Goal: Task Accomplishment & Management: Manage account settings

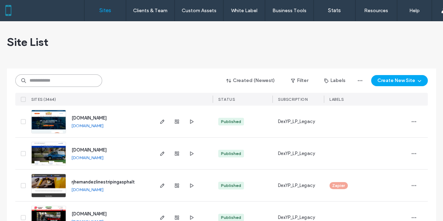
click at [65, 76] on input at bounding box center [58, 80] width 87 height 13
paste input "**********"
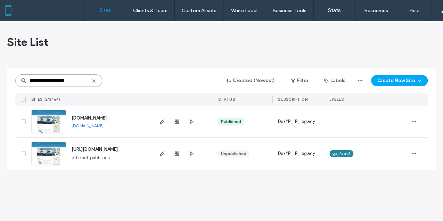
type input "**********"
click at [162, 122] on icon "button" at bounding box center [163, 122] width 6 height 6
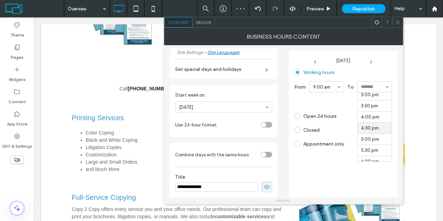
scroll to position [360, 0]
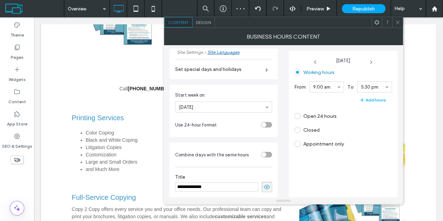
click at [370, 65] on div "Monday" at bounding box center [343, 60] width 98 height 13
click at [372, 62] on icon at bounding box center [371, 62] width 6 height 6
drag, startPoint x: 377, startPoint y: 112, endPoint x: 337, endPoint y: 95, distance: 43.9
click at [370, 61] on icon at bounding box center [371, 62] width 6 height 6
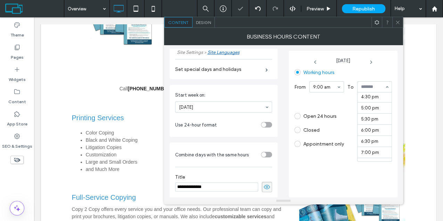
scroll to position [360, 0]
click at [374, 63] on icon at bounding box center [371, 62] width 6 height 6
click at [372, 62] on icon at bounding box center [371, 62] width 6 height 6
click at [371, 63] on use at bounding box center [370, 62] width 1 height 3
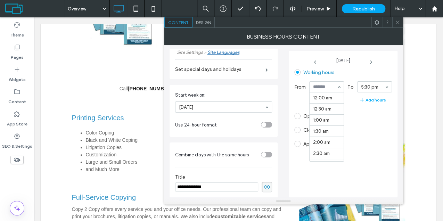
scroll to position [204, 0]
click at [338, 87] on div "9:00 am" at bounding box center [326, 86] width 35 height 11
click at [371, 62] on icon at bounding box center [371, 62] width 6 height 6
click at [313, 128] on label "Closed" at bounding box center [311, 130] width 16 height 6
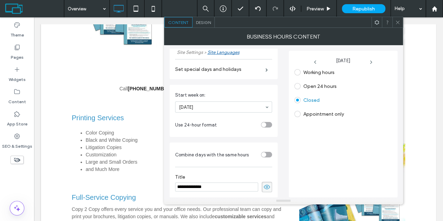
click at [398, 22] on icon at bounding box center [397, 22] width 5 height 5
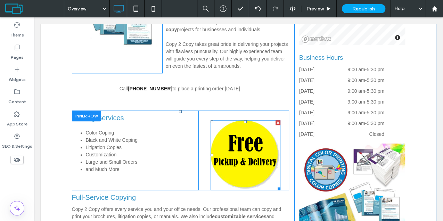
click at [276, 120] on div at bounding box center [278, 122] width 5 height 5
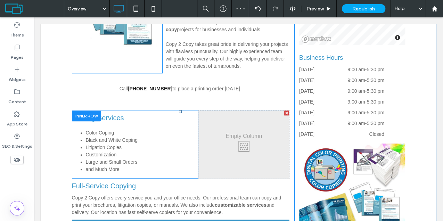
click at [285, 111] on div at bounding box center [286, 113] width 5 height 5
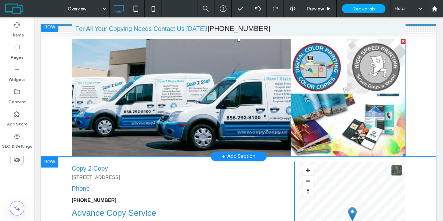
scroll to position [0, 0]
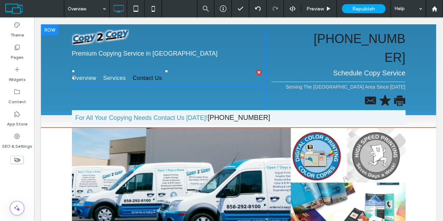
click at [119, 79] on span "Services" at bounding box center [114, 78] width 23 height 8
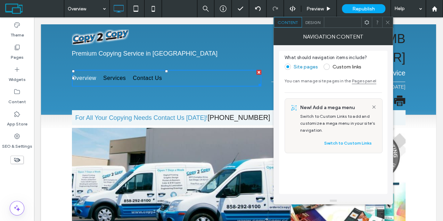
click at [386, 22] on icon at bounding box center [387, 22] width 5 height 5
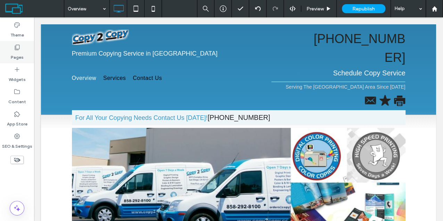
click at [17, 54] on label "Pages" at bounding box center [17, 56] width 13 height 10
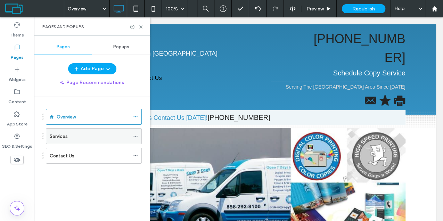
click at [63, 133] on label "Services" at bounding box center [59, 136] width 18 height 12
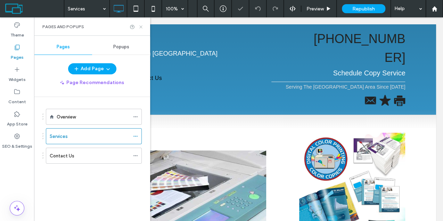
drag, startPoint x: 142, startPoint y: 26, endPoint x: 110, endPoint y: 12, distance: 34.7
click at [142, 26] on use at bounding box center [140, 26] width 3 height 3
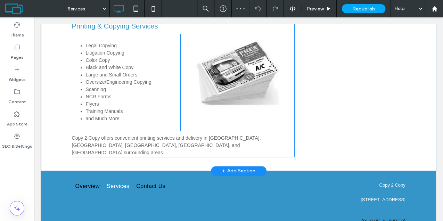
scroll to position [316, 0]
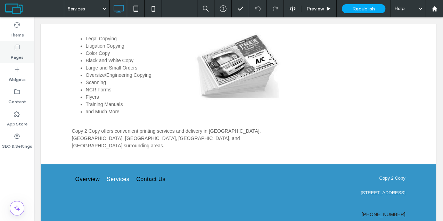
click at [18, 47] on icon at bounding box center [17, 47] width 7 height 7
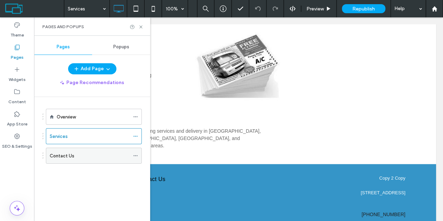
click at [59, 152] on label "Contact Us" at bounding box center [62, 156] width 25 height 12
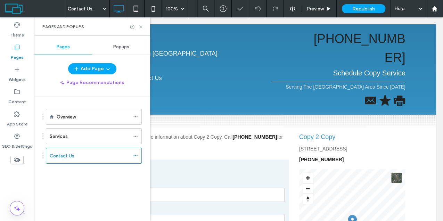
click at [139, 26] on icon at bounding box center [140, 26] width 5 height 5
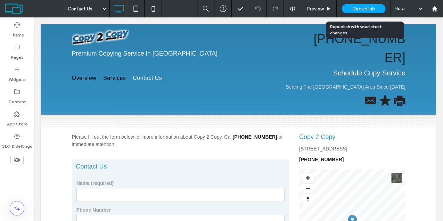
click at [361, 7] on span "Republish" at bounding box center [363, 9] width 23 height 6
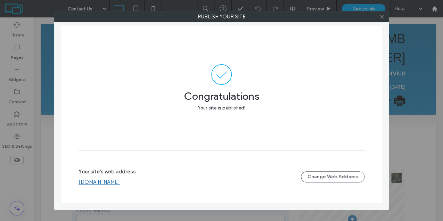
click at [382, 16] on icon at bounding box center [381, 16] width 5 height 5
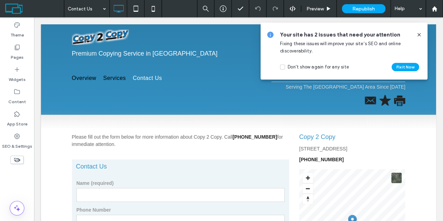
click at [418, 31] on span at bounding box center [419, 35] width 6 height 8
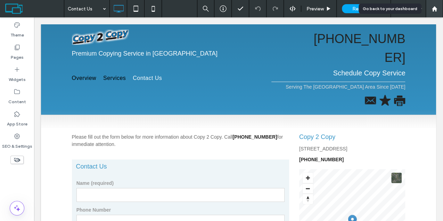
click at [435, 7] on use at bounding box center [434, 8] width 5 height 5
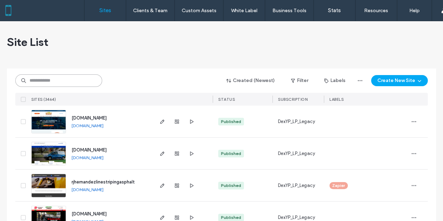
click at [58, 84] on input at bounding box center [58, 80] width 87 height 13
paste input "**********"
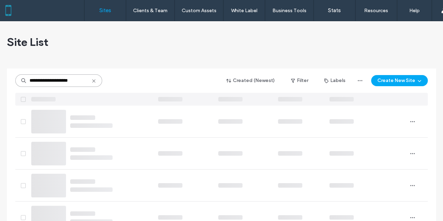
type input "**********"
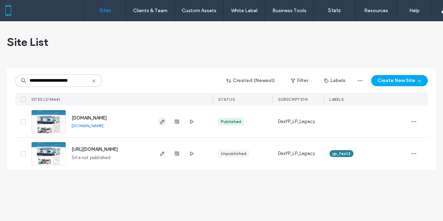
click at [164, 122] on icon "button" at bounding box center [163, 122] width 6 height 6
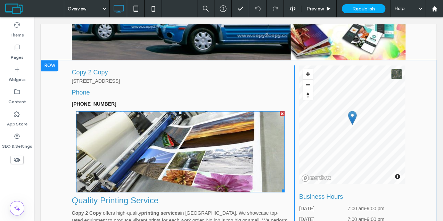
scroll to position [301, 0]
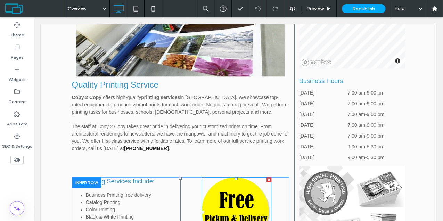
click at [267, 177] on div at bounding box center [269, 179] width 5 height 5
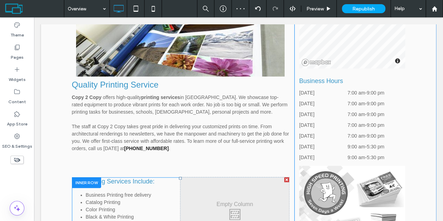
click at [286, 177] on div at bounding box center [286, 179] width 5 height 5
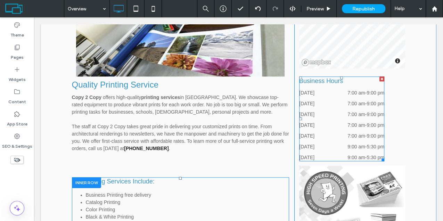
click at [358, 132] on div "Friday 7:00 am - 9:00 pm" at bounding box center [341, 137] width 85 height 11
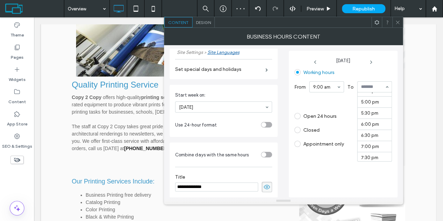
scroll to position [360, 0]
click at [367, 59] on span at bounding box center [371, 60] width 42 height 9
click at [372, 60] on icon at bounding box center [371, 62] width 6 height 6
click at [372, 64] on icon at bounding box center [371, 62] width 6 height 6
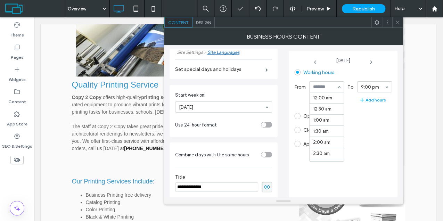
scroll to position [159, 0]
drag, startPoint x: 320, startPoint y: 142, endPoint x: 392, endPoint y: 85, distance: 92.2
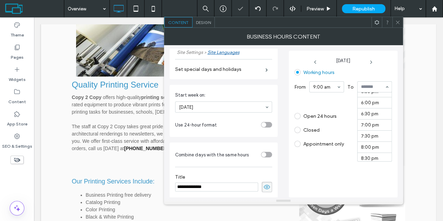
scroll to position [383, 0]
click at [372, 62] on icon at bounding box center [371, 62] width 6 height 6
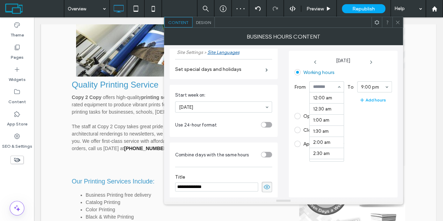
scroll to position [159, 0]
drag, startPoint x: 324, startPoint y: 140, endPoint x: 368, endPoint y: 108, distance: 54.3
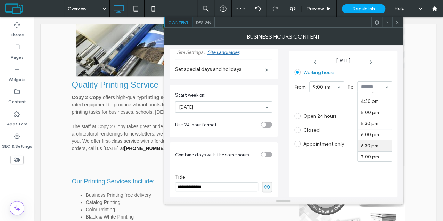
scroll to position [360, 0]
click at [370, 58] on span at bounding box center [371, 60] width 42 height 9
click at [370, 60] on icon at bounding box center [371, 62] width 6 height 6
click at [371, 62] on use at bounding box center [370, 62] width 1 height 3
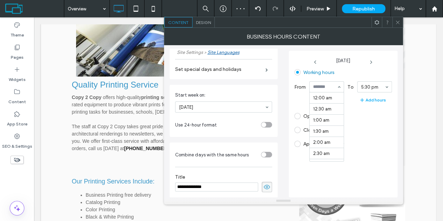
scroll to position [204, 0]
click at [371, 62] on icon at bounding box center [371, 62] width 6 height 6
click at [312, 130] on label "Closed" at bounding box center [311, 130] width 16 height 6
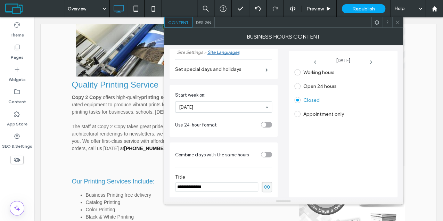
click at [398, 24] on icon at bounding box center [397, 22] width 5 height 5
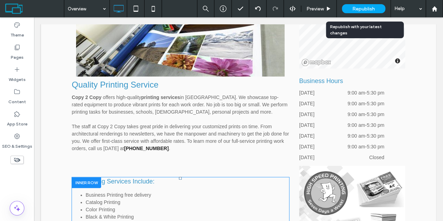
click at [365, 8] on span "Republish" at bounding box center [363, 9] width 23 height 6
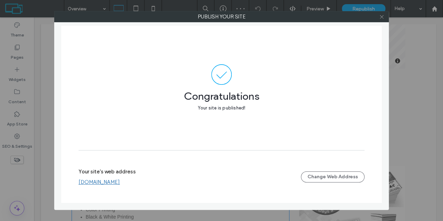
click at [380, 15] on use at bounding box center [381, 16] width 3 height 3
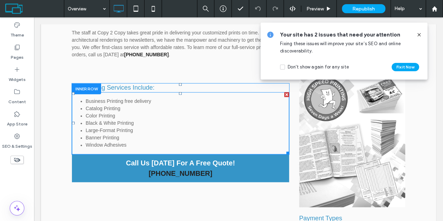
scroll to position [417, 0]
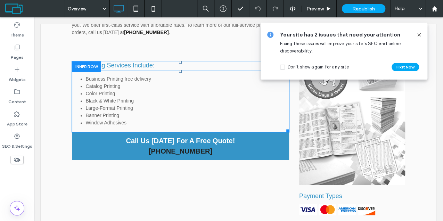
click at [133, 119] on li "Window Adhesives" at bounding box center [188, 122] width 204 height 7
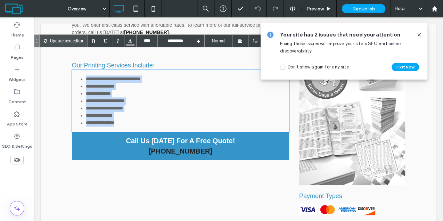
drag, startPoint x: 133, startPoint y: 103, endPoint x: 82, endPoint y: 62, distance: 66.0
click at [82, 75] on ul "**********" at bounding box center [181, 100] width 218 height 51
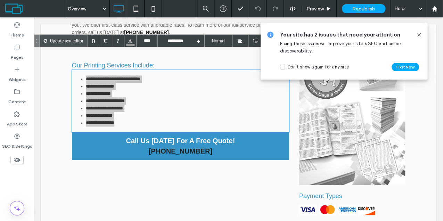
click at [420, 34] on icon at bounding box center [419, 35] width 6 height 6
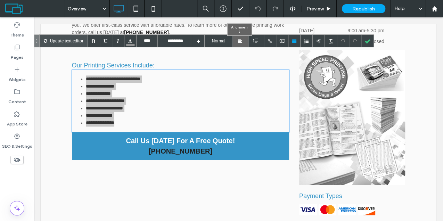
click at [243, 43] on div at bounding box center [244, 41] width 3 height 12
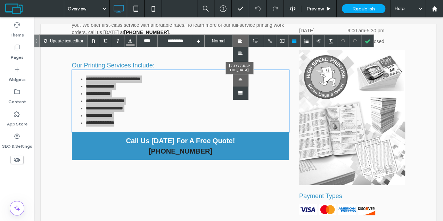
click at [241, 79] on div at bounding box center [241, 79] width 16 height 13
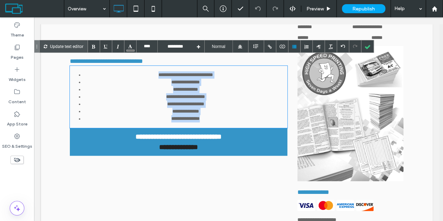
scroll to position [394, 0]
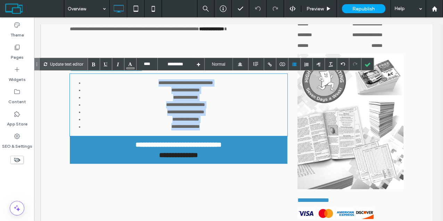
click at [136, 94] on li "**********" at bounding box center [186, 97] width 204 height 7
drag, startPoint x: 207, startPoint y: 126, endPoint x: 147, endPoint y: 80, distance: 76.0
click at [147, 80] on ul "**********" at bounding box center [179, 104] width 218 height 51
click at [223, 93] on li "**********" at bounding box center [186, 90] width 204 height 7
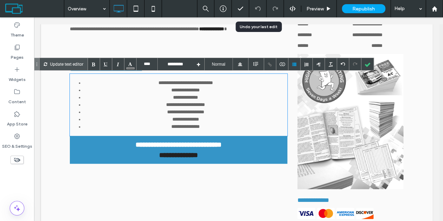
click at [257, 7] on use at bounding box center [258, 8] width 6 height 5
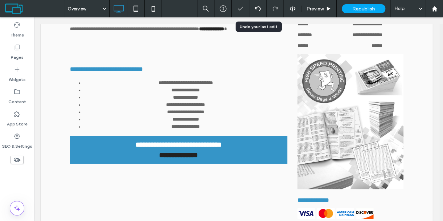
click at [261, 10] on div at bounding box center [257, 9] width 17 height 6
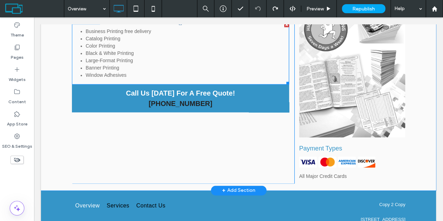
scroll to position [487, 0]
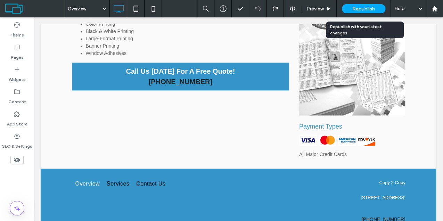
click at [371, 10] on span "Republish" at bounding box center [363, 9] width 23 height 6
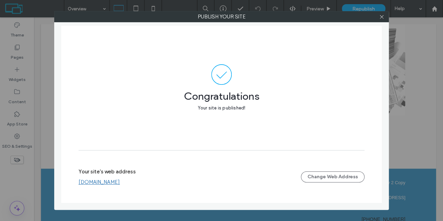
click at [385, 15] on div at bounding box center [381, 16] width 10 height 10
click at [382, 16] on icon at bounding box center [381, 16] width 5 height 5
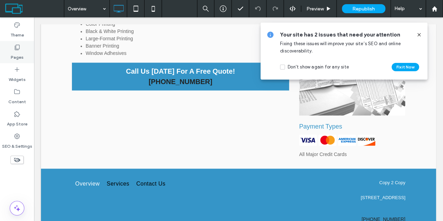
click at [14, 56] on label "Pages" at bounding box center [17, 56] width 13 height 10
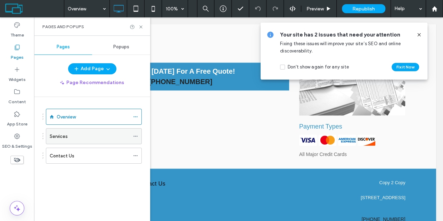
click at [74, 140] on div "Services" at bounding box center [90, 136] width 80 height 15
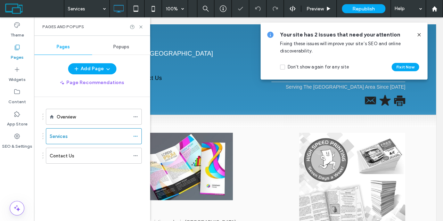
drag, startPoint x: 419, startPoint y: 34, endPoint x: 177, endPoint y: 8, distance: 243.6
click at [419, 34] on icon at bounding box center [419, 35] width 6 height 6
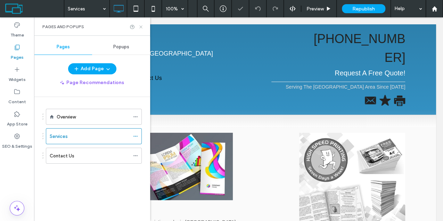
click at [140, 26] on icon at bounding box center [140, 26] width 5 height 5
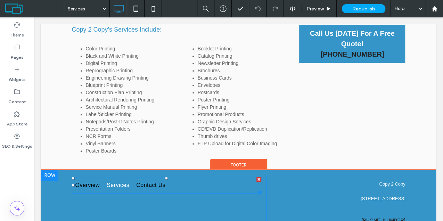
scroll to position [145, 0]
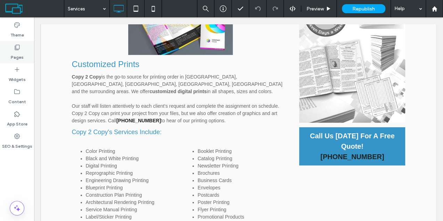
click at [17, 48] on icon at bounding box center [17, 47] width 7 height 7
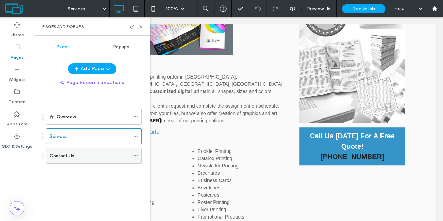
click at [66, 152] on label "Contact Us" at bounding box center [62, 156] width 25 height 12
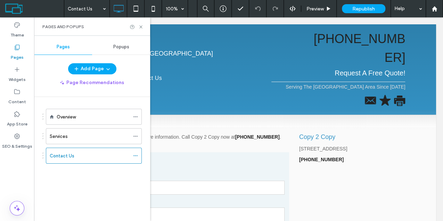
scroll to position [0, 0]
click at [142, 25] on icon at bounding box center [140, 26] width 5 height 5
